Goal: Information Seeking & Learning: Stay updated

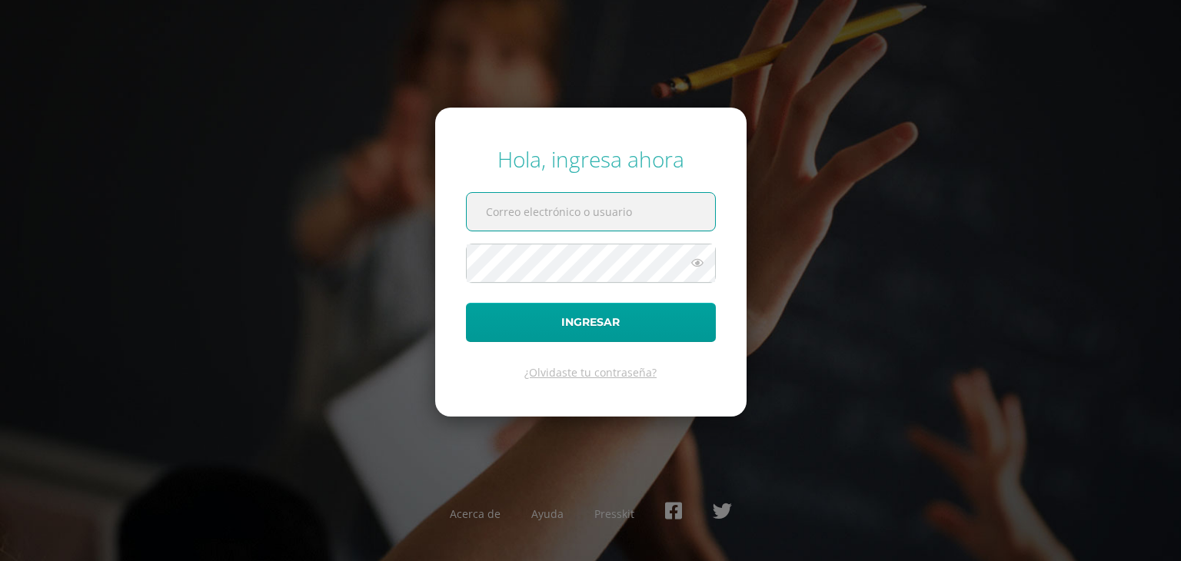
click at [582, 221] on input "text" at bounding box center [591, 212] width 248 height 38
type input "hernandez.se@continentalamericano.edu.gt"
click at [652, 341] on form "Hola, ingresa ahora hernandez.se@continentalamericano.edu.gt Ingresar ¿Olvidast…" at bounding box center [590, 262] width 311 height 309
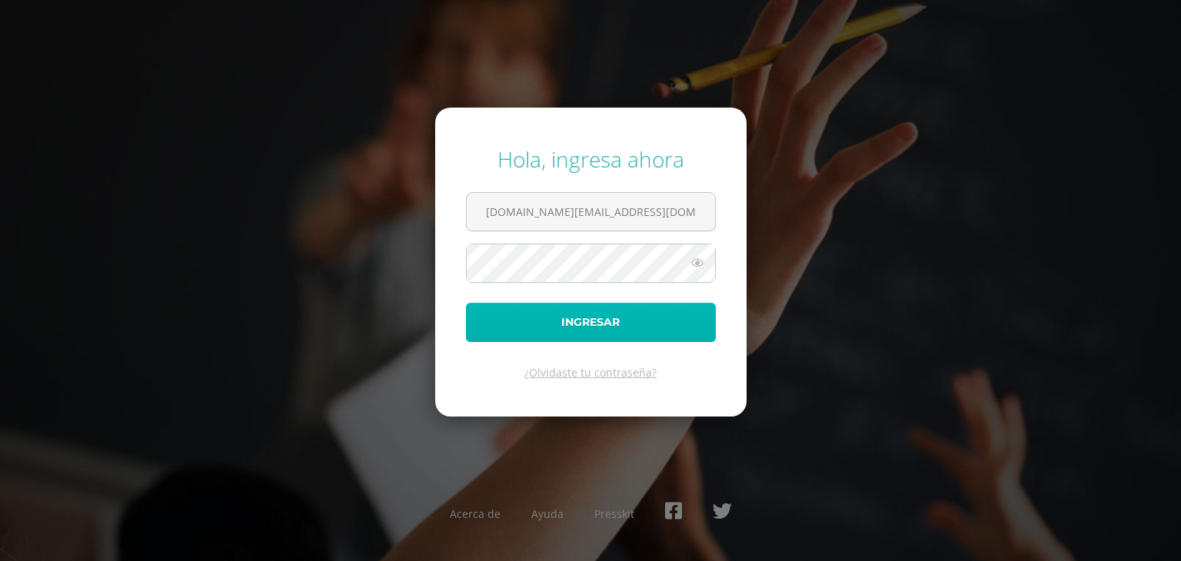
click at [647, 321] on button "Ingresar" at bounding box center [591, 322] width 250 height 39
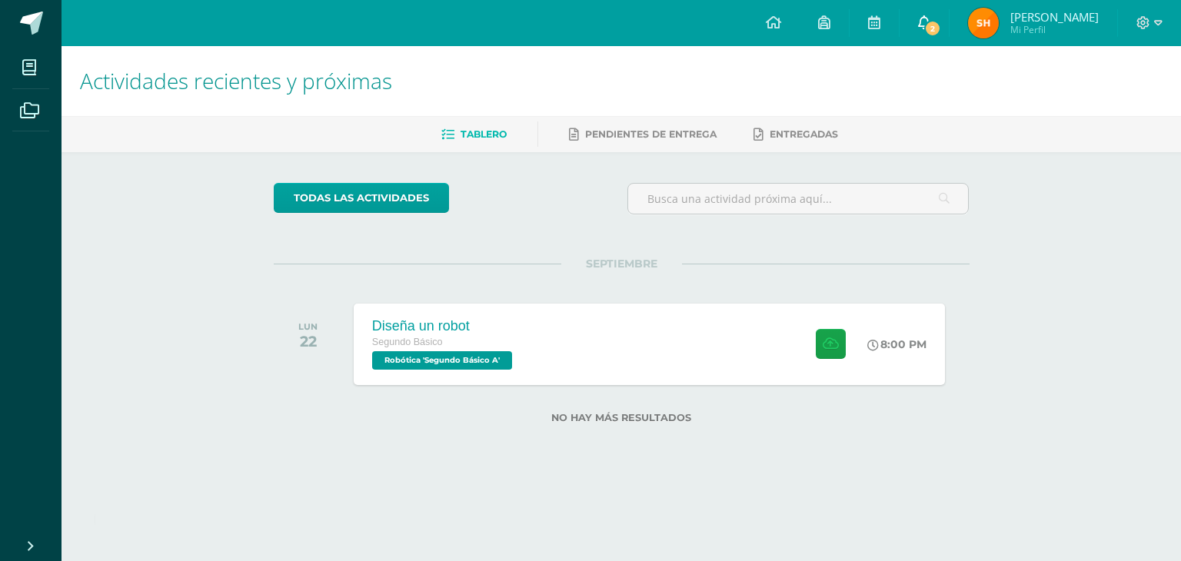
click at [914, 42] on link "2" at bounding box center [924, 23] width 49 height 46
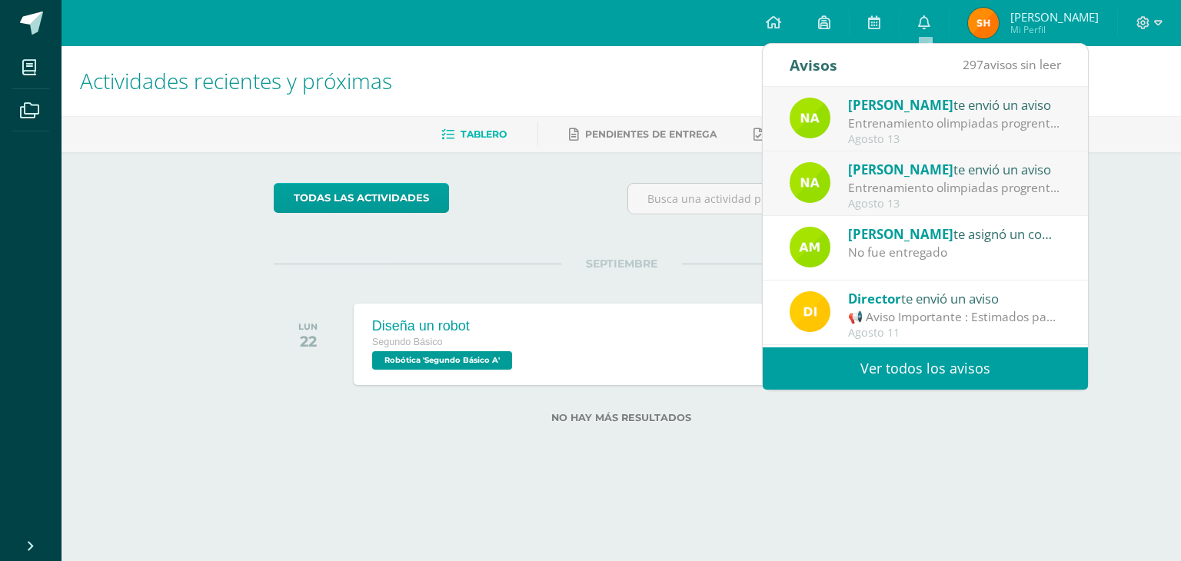
click at [874, 135] on div "Agosto 13" at bounding box center [955, 139] width 214 height 13
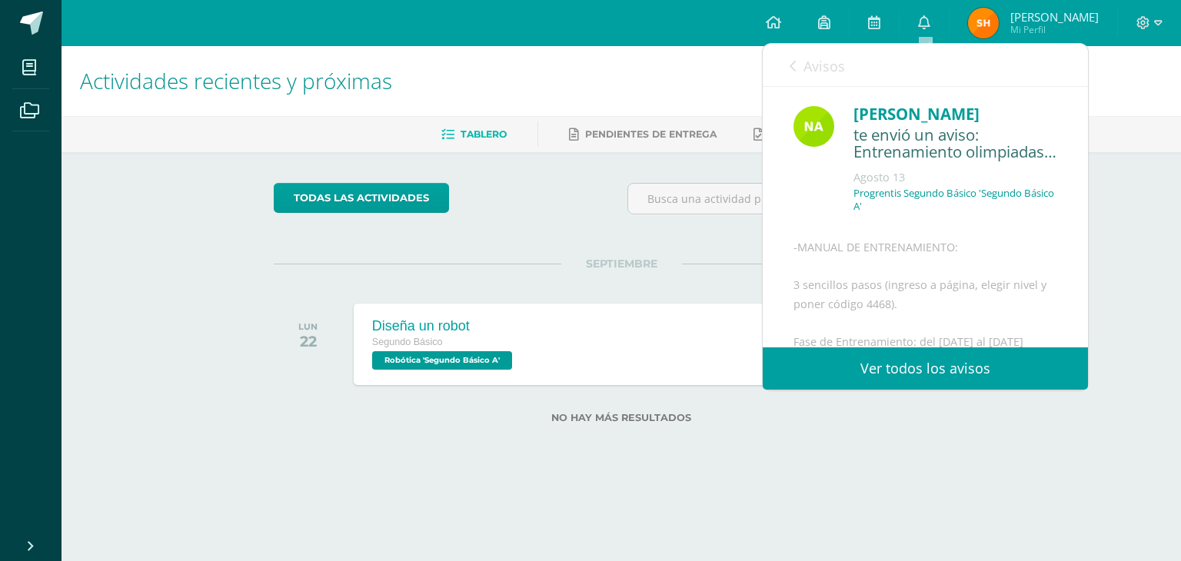
click at [819, 78] on link "Avisos" at bounding box center [817, 66] width 55 height 44
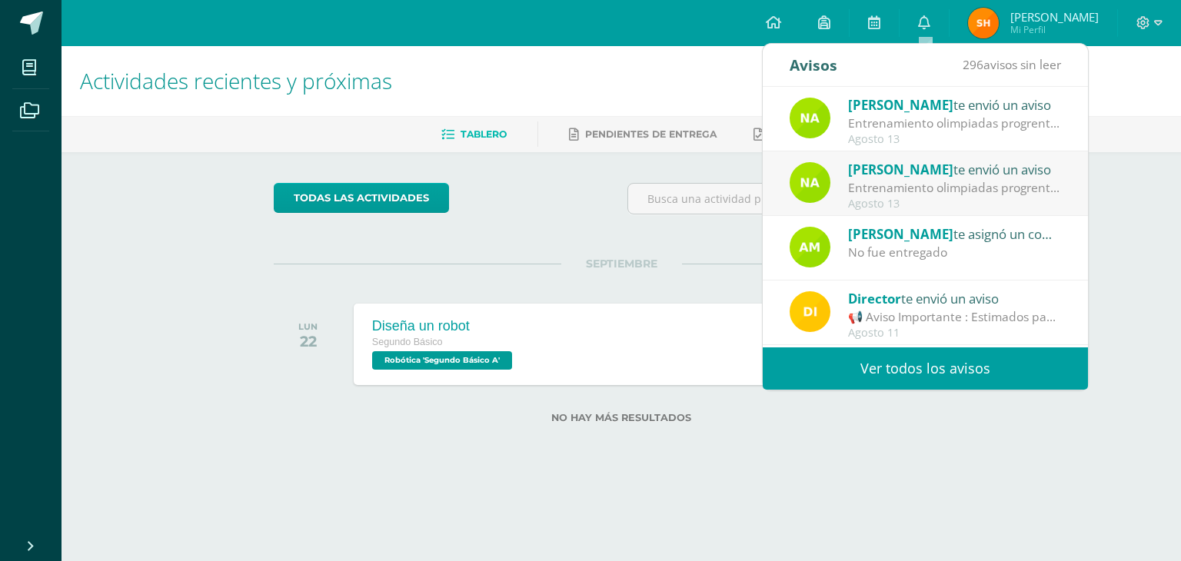
click at [886, 170] on span "[PERSON_NAME]" at bounding box center [900, 170] width 105 height 18
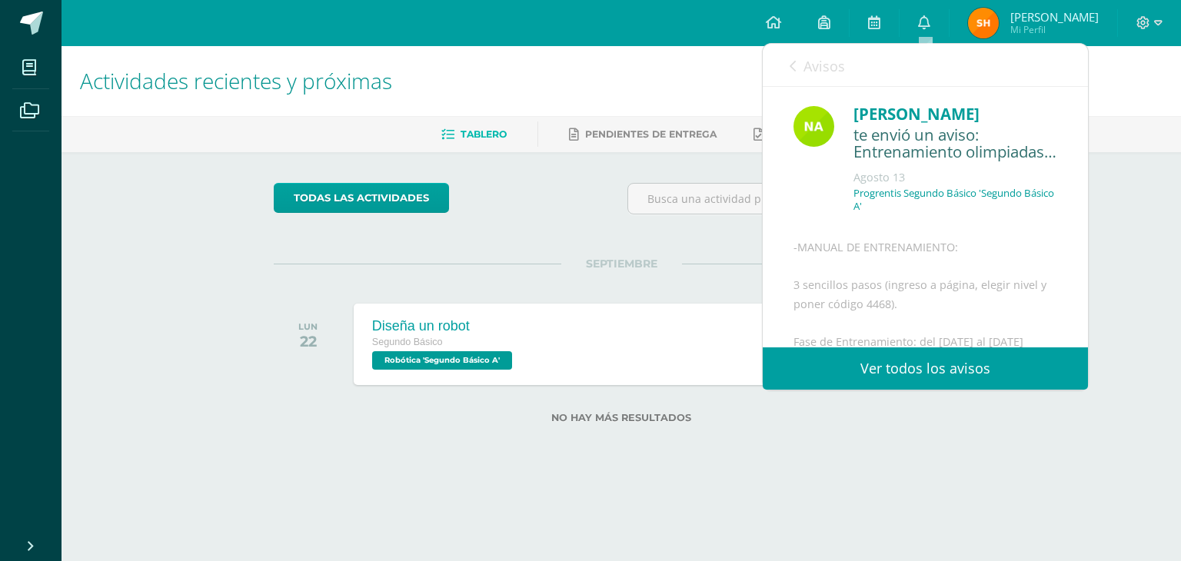
click at [826, 59] on span "Avisos" at bounding box center [825, 66] width 42 height 18
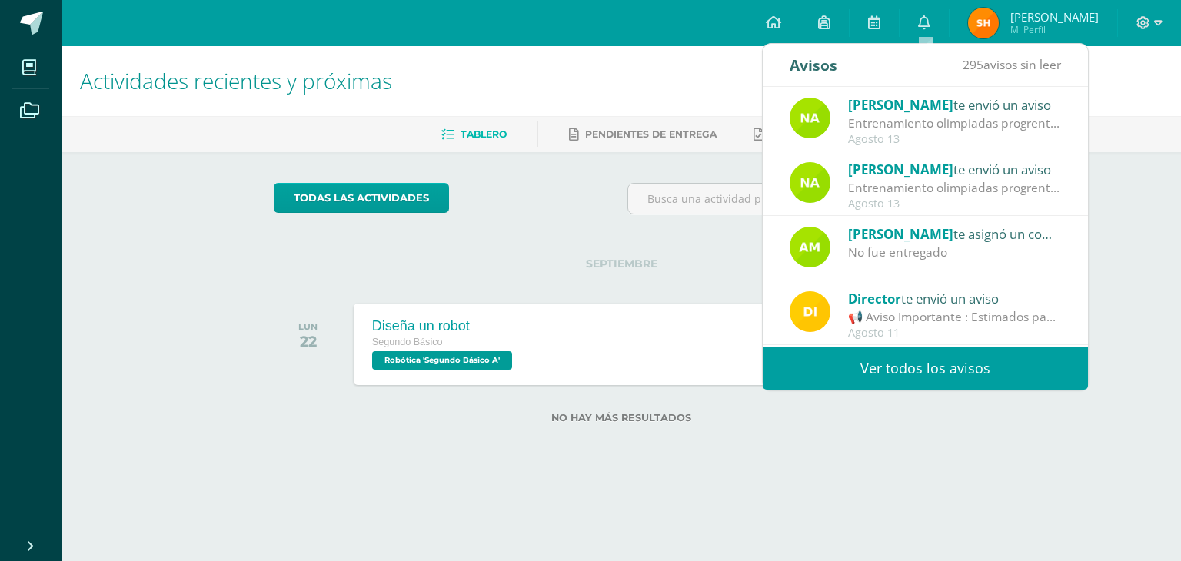
click at [851, 271] on div "Ammy Aroche te asignó un comentario en 'Libro' para 'TACs' No fue entregado" at bounding box center [925, 248] width 325 height 65
click at [894, 128] on div "Entrenamiento olimpiadas progrentis: -MANUAL DE ENTRENAMIENTO: 3 sencillos paso…" at bounding box center [955, 124] width 214 height 18
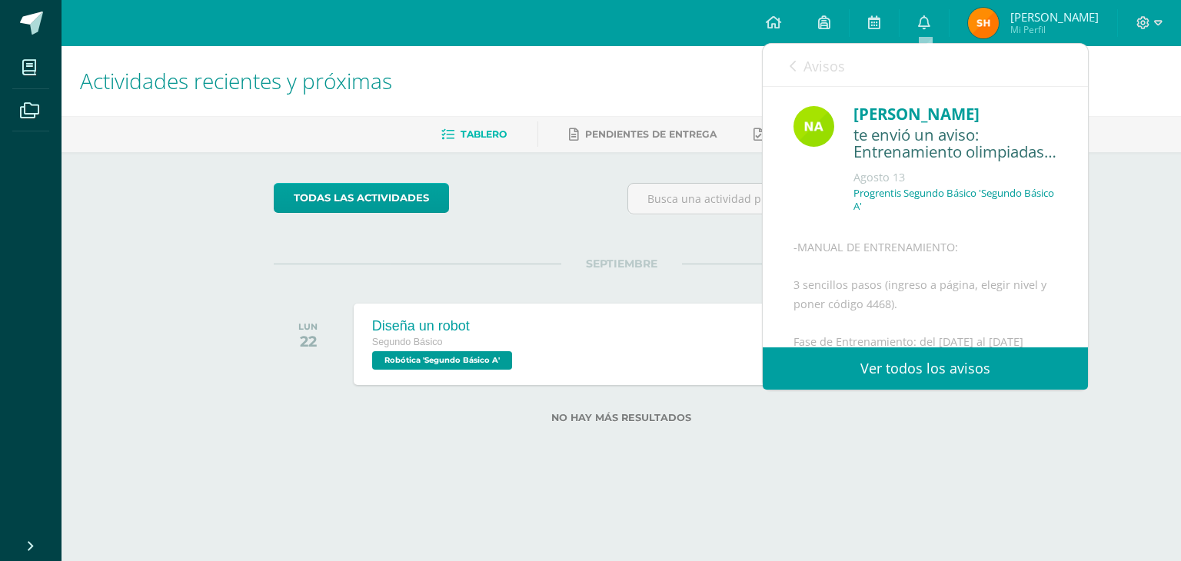
click at [815, 59] on span "Avisos" at bounding box center [825, 66] width 42 height 18
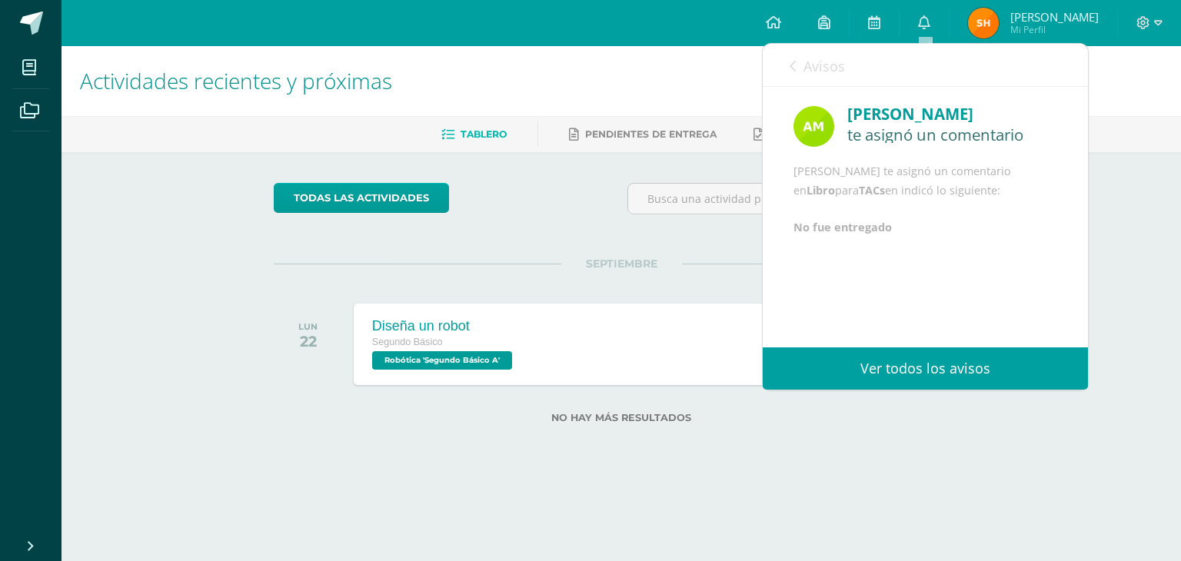
click at [818, 66] on span "Avisos" at bounding box center [825, 66] width 42 height 18
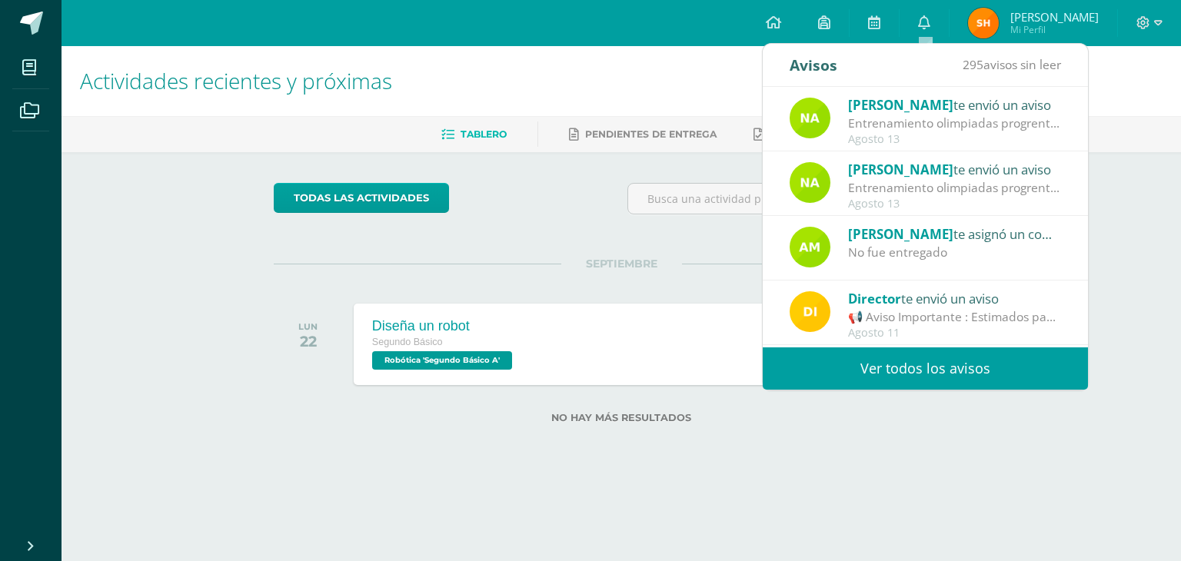
click at [904, 191] on div "Entrenamiento olimpiadas progrentis: -MANUAL DE ENTRENAMIENTO: 3 sencillos paso…" at bounding box center [955, 188] width 214 height 18
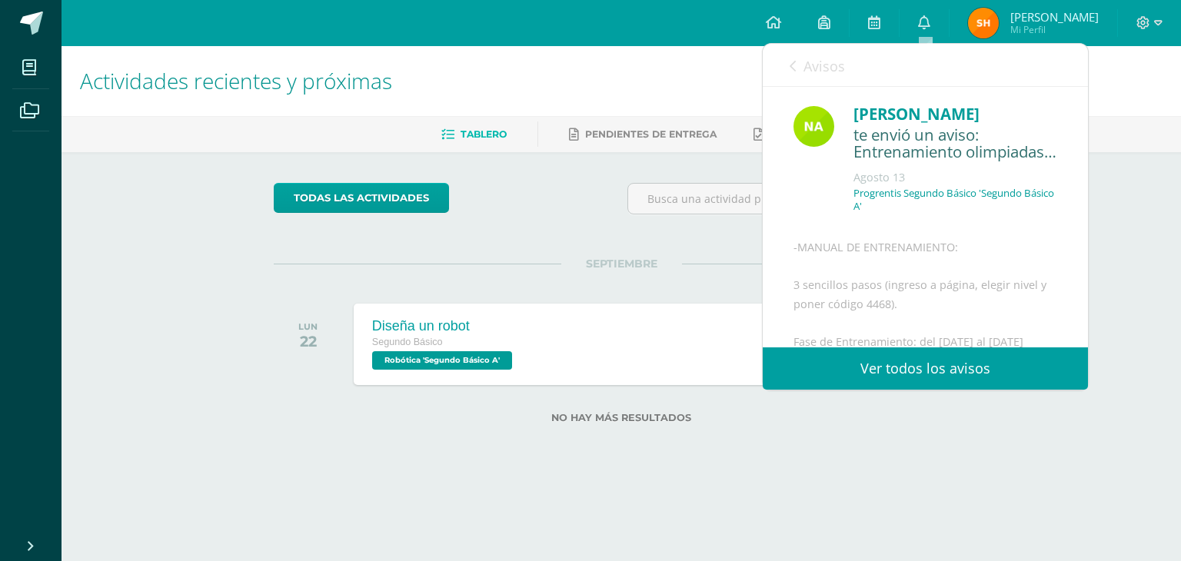
click at [902, 194] on p "Progrentis Segundo Básico 'Segundo Básico A'" at bounding box center [956, 200] width 204 height 26
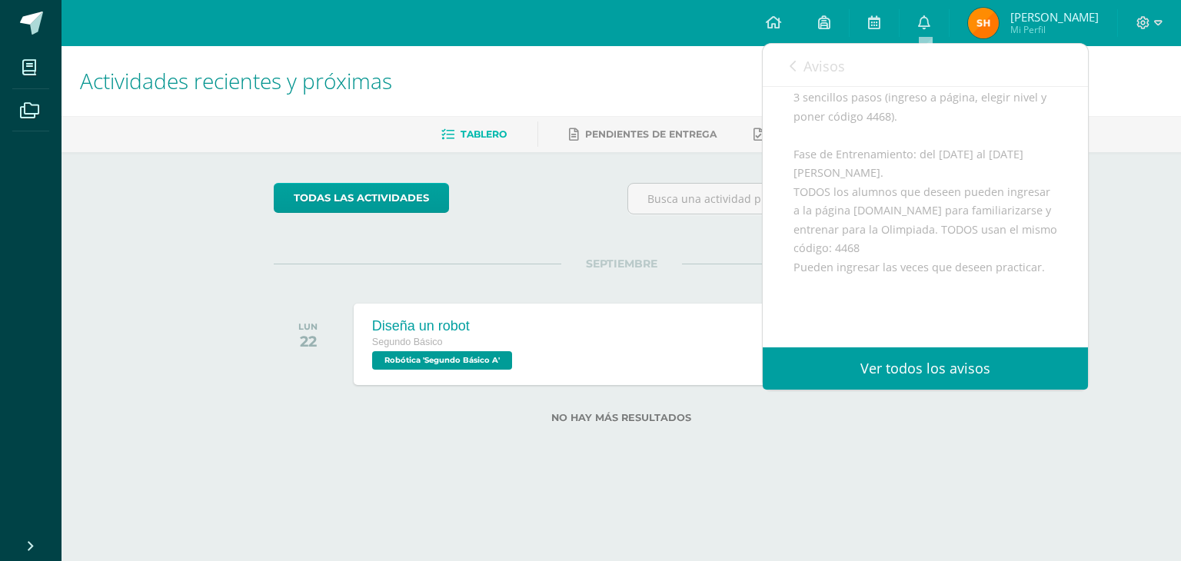
scroll to position [231, 0]
click at [795, 67] on icon at bounding box center [793, 66] width 6 height 12
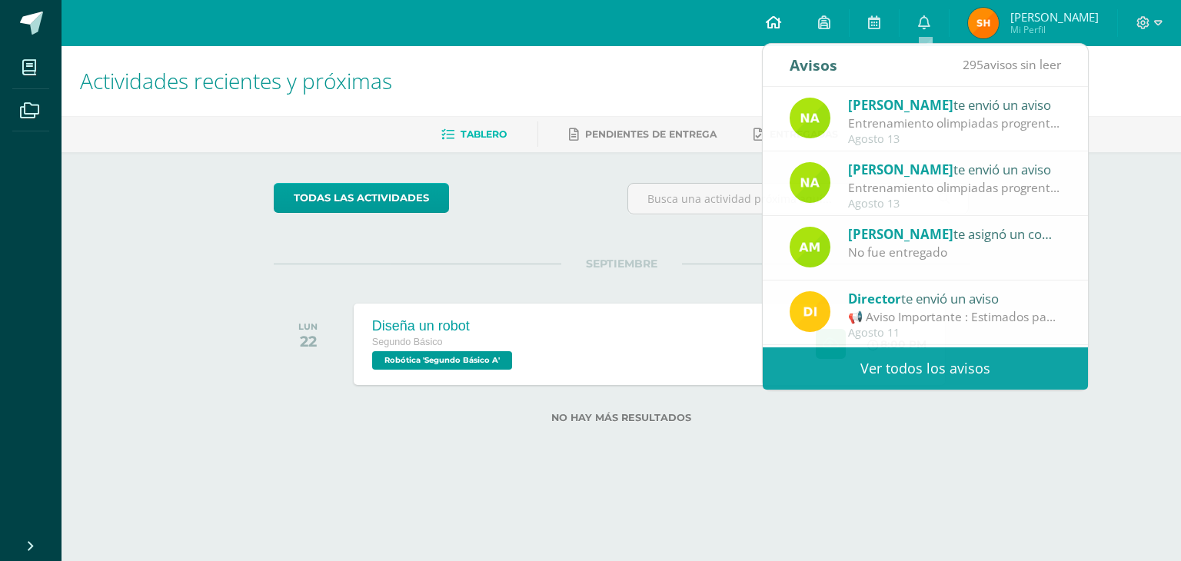
click at [776, 21] on icon at bounding box center [773, 22] width 15 height 14
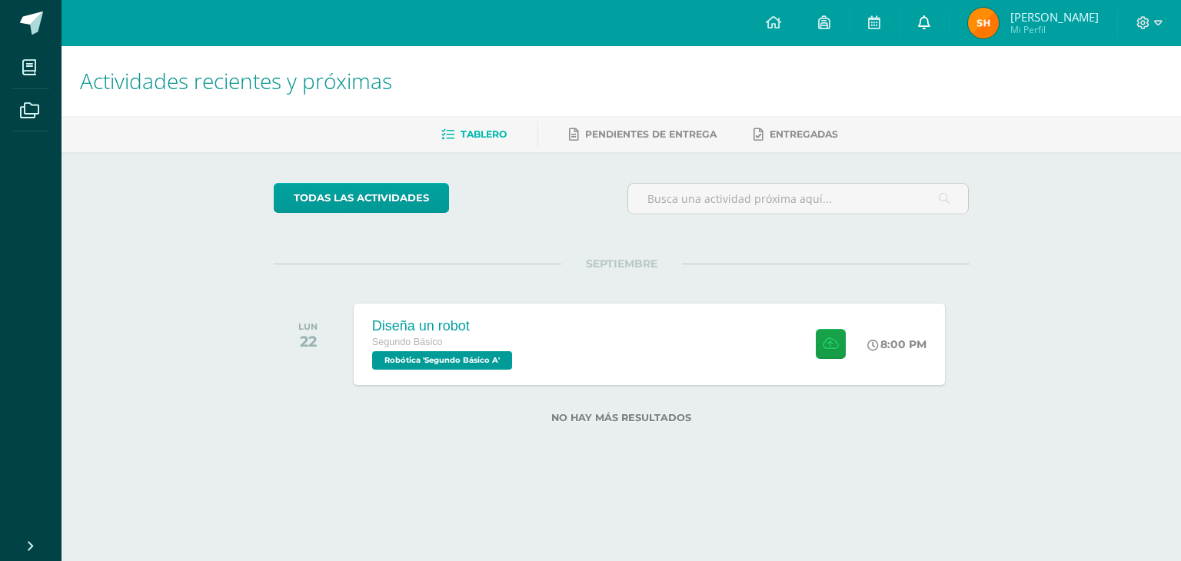
click at [902, 28] on link at bounding box center [924, 23] width 49 height 46
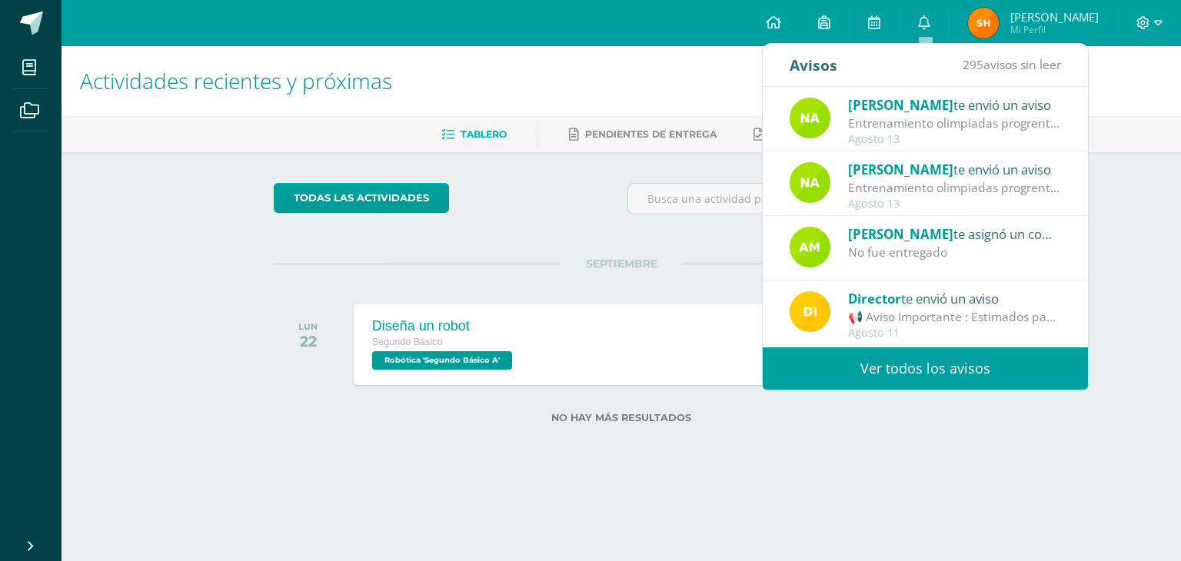
scroll to position [255, 0]
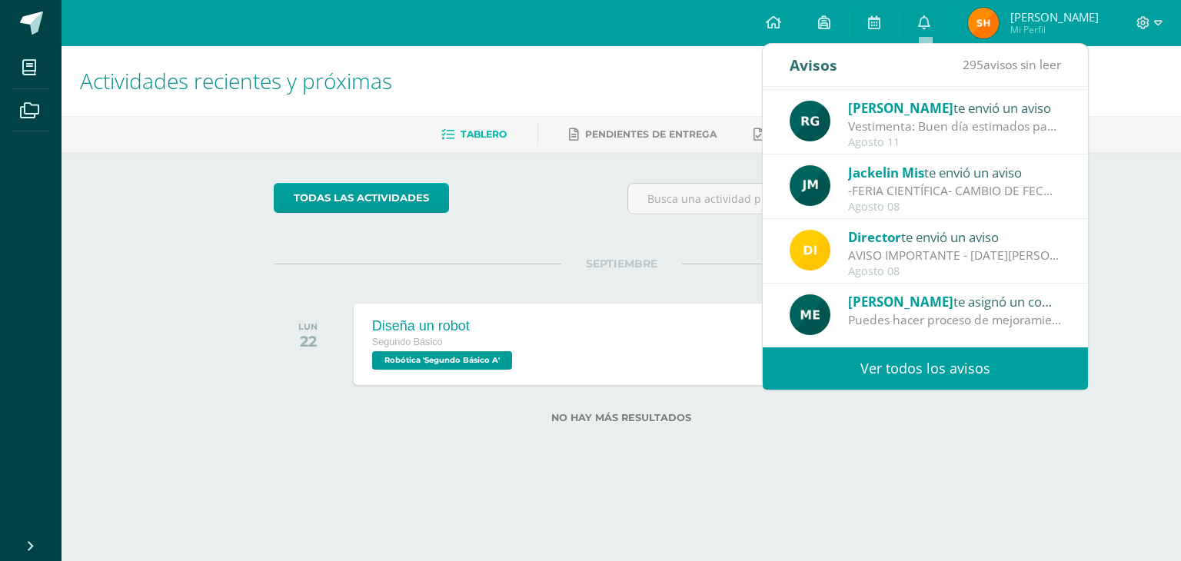
click at [861, 364] on link "Ver todos los avisos" at bounding box center [925, 369] width 325 height 42
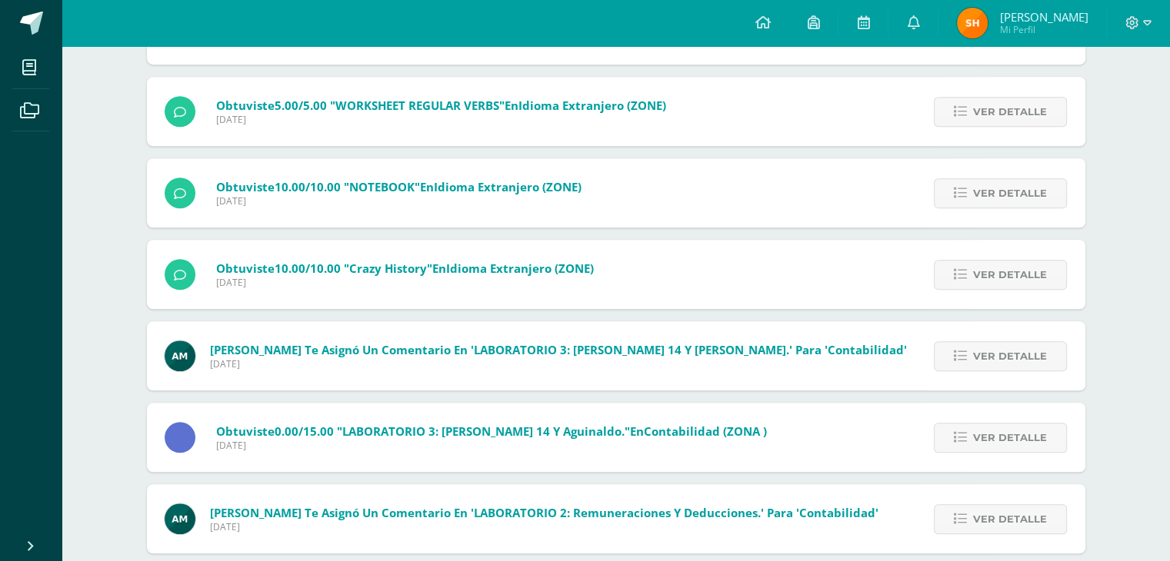
scroll to position [1330, 0]
